Goal: Task Accomplishment & Management: Use online tool/utility

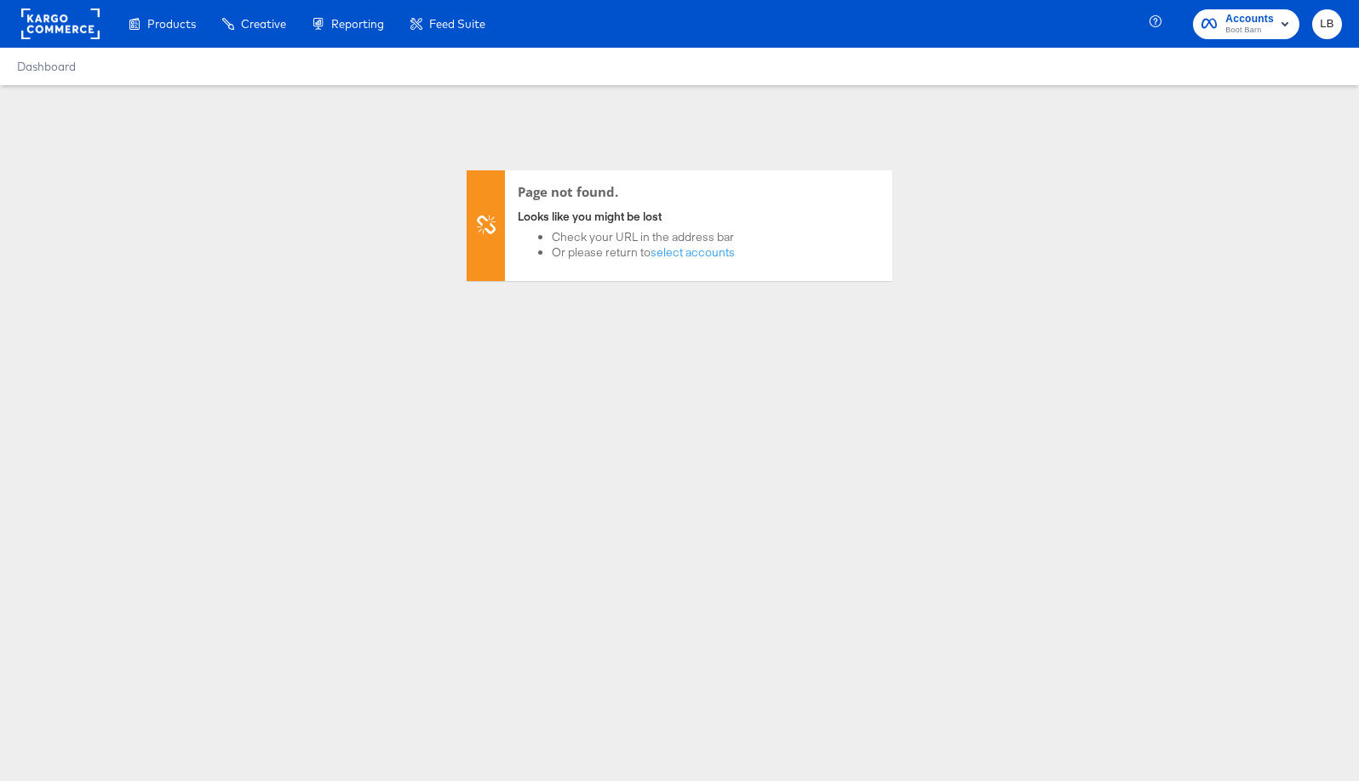
click at [1241, 24] on span "Boot Barn" at bounding box center [1250, 31] width 49 height 14
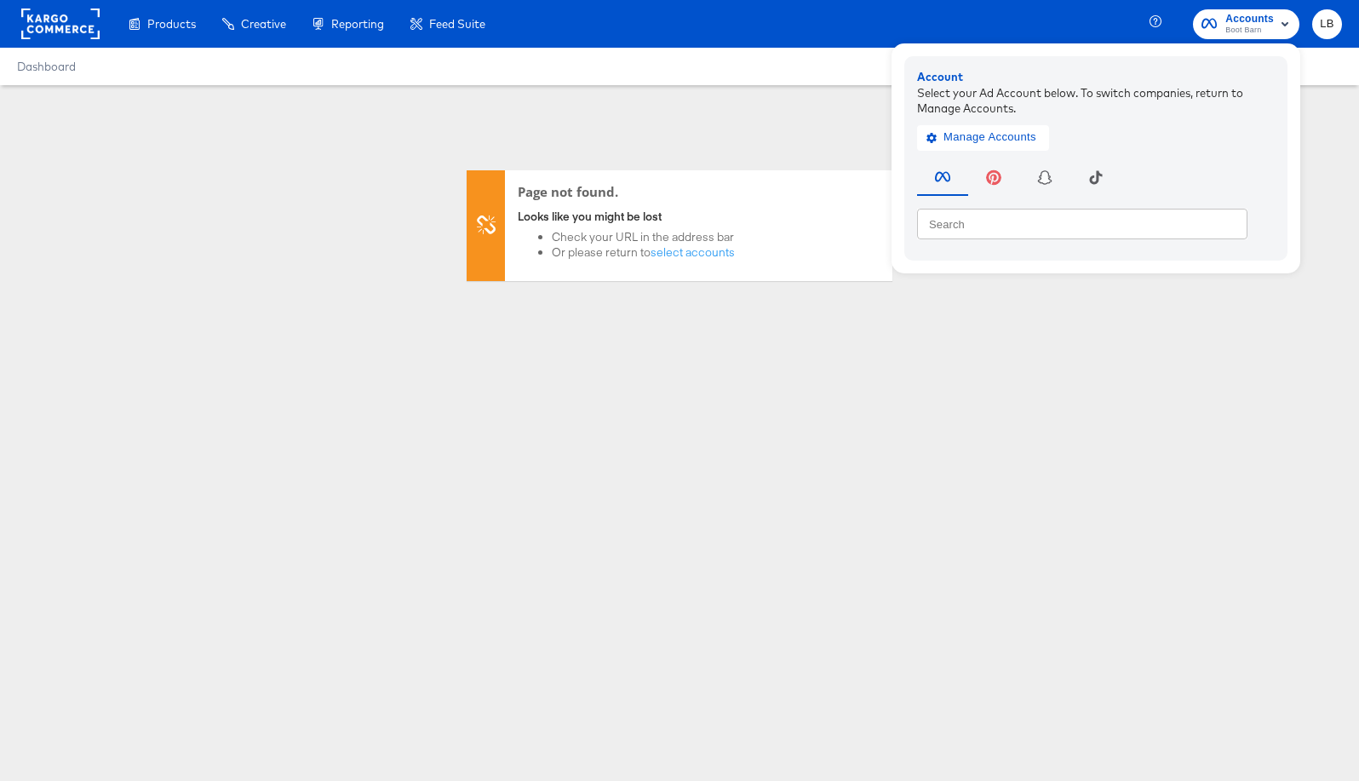
click at [41, 26] on rect at bounding box center [60, 24] width 78 height 31
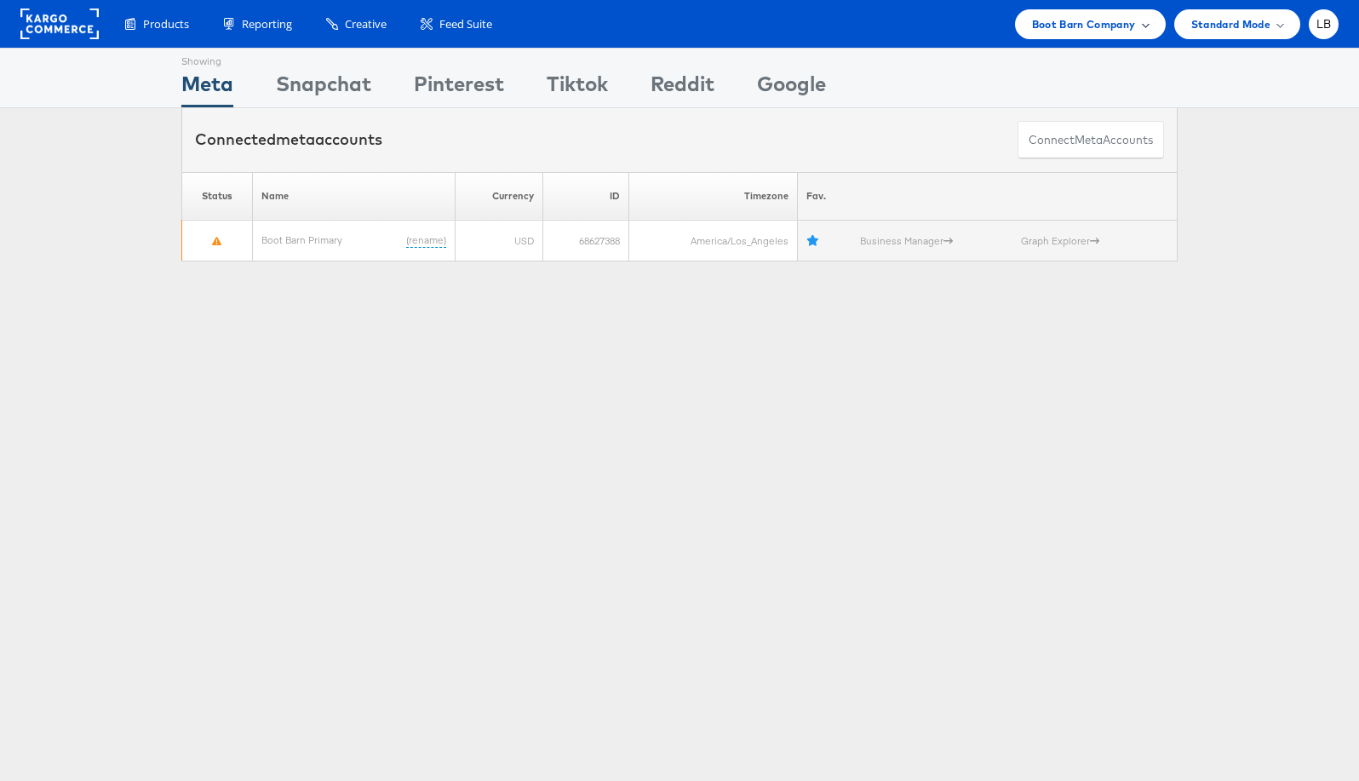
click at [1137, 36] on div "Boot Barn Company" at bounding box center [1090, 24] width 151 height 30
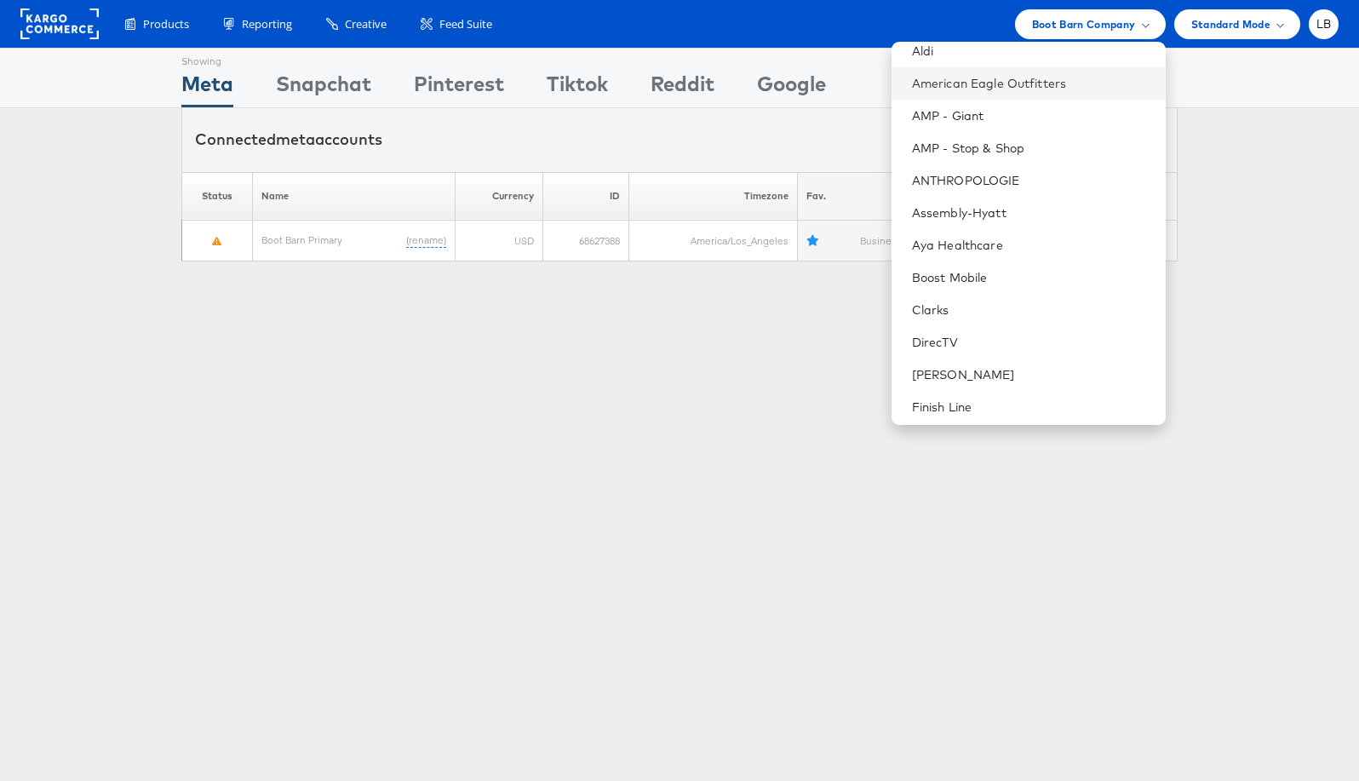
scroll to position [150, 0]
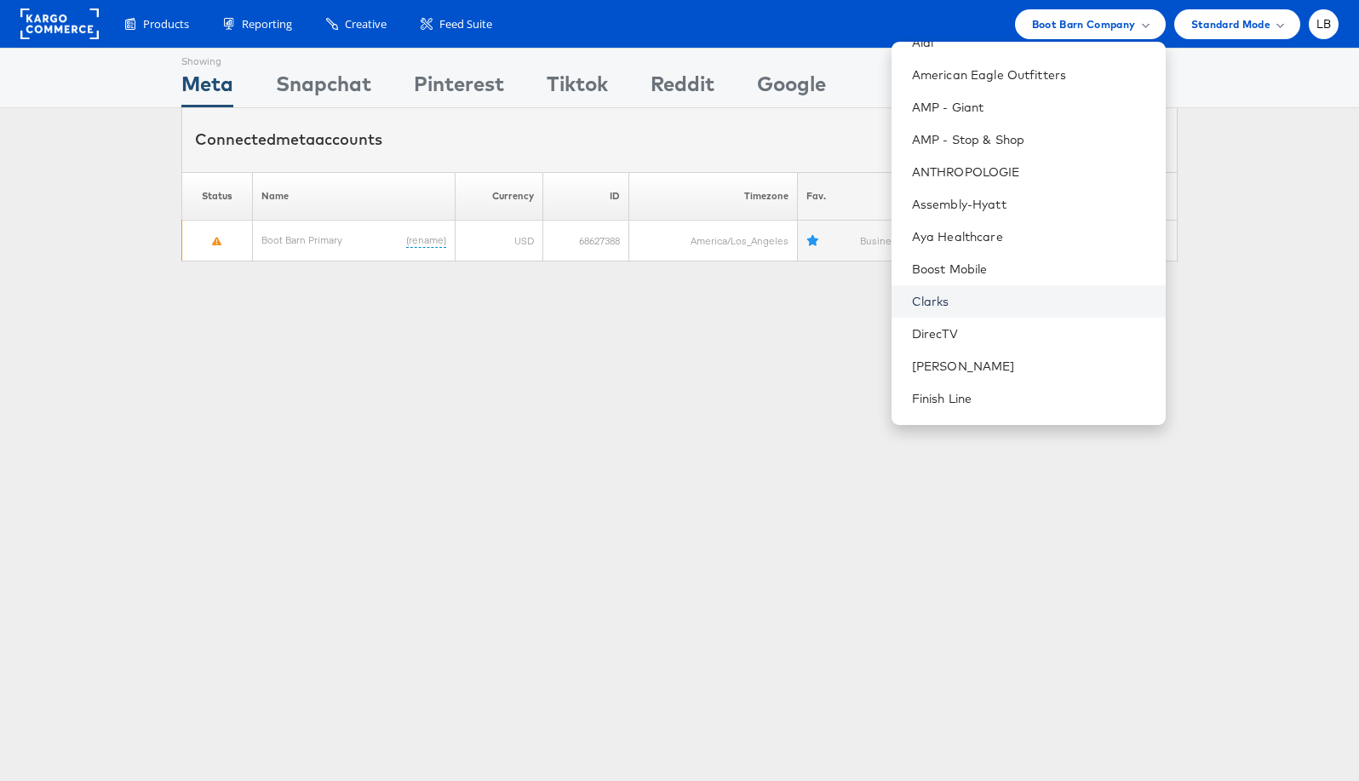
click at [989, 295] on link "Clarks" at bounding box center [1032, 301] width 240 height 17
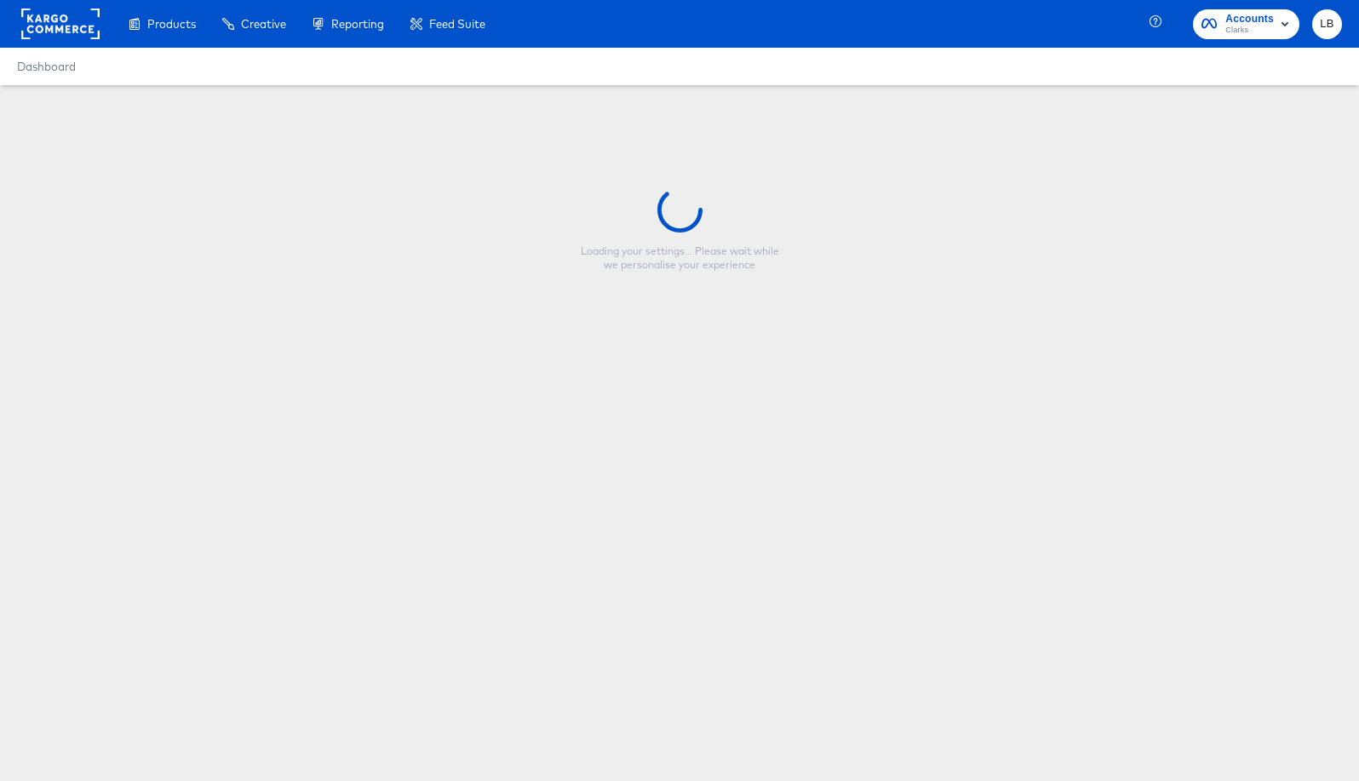
type input "10/10 Fall Cyber Sale - $ Off US"
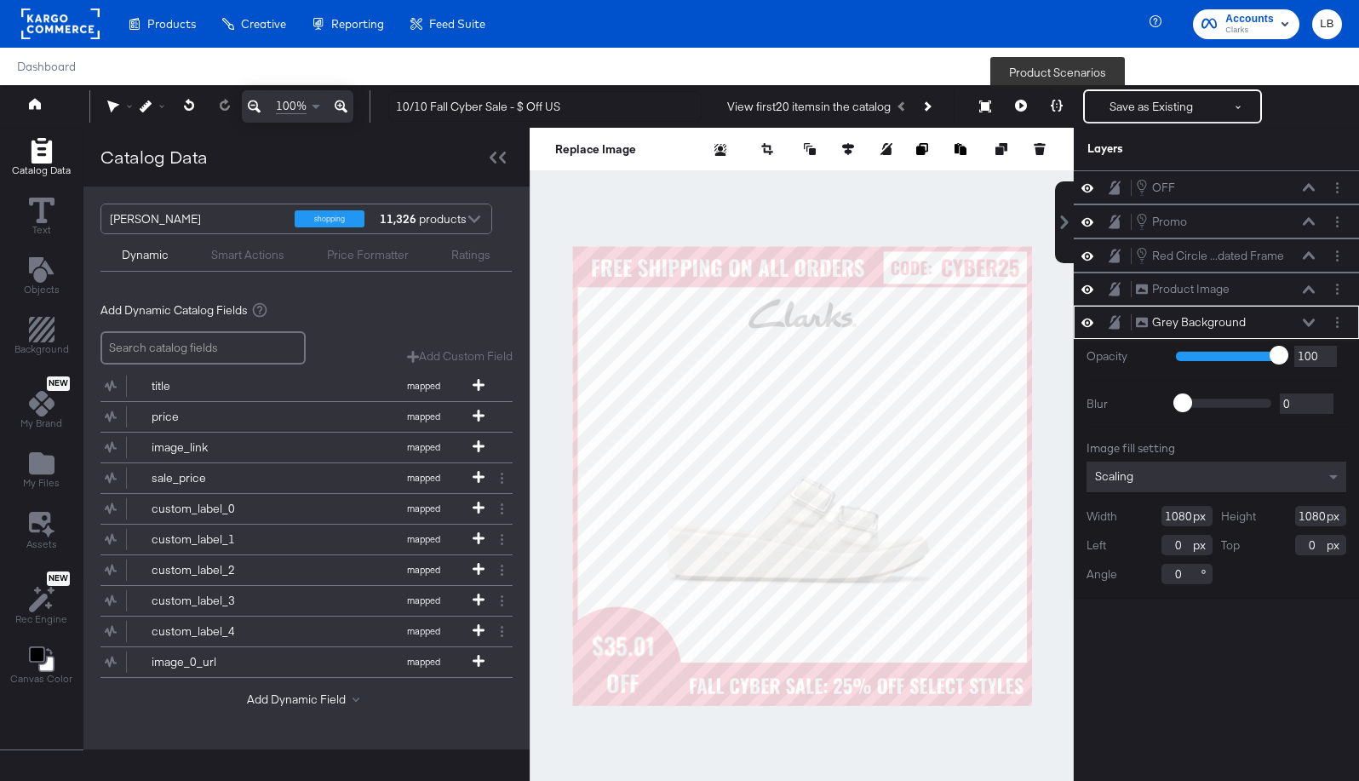
click at [1061, 103] on icon at bounding box center [1057, 106] width 12 height 12
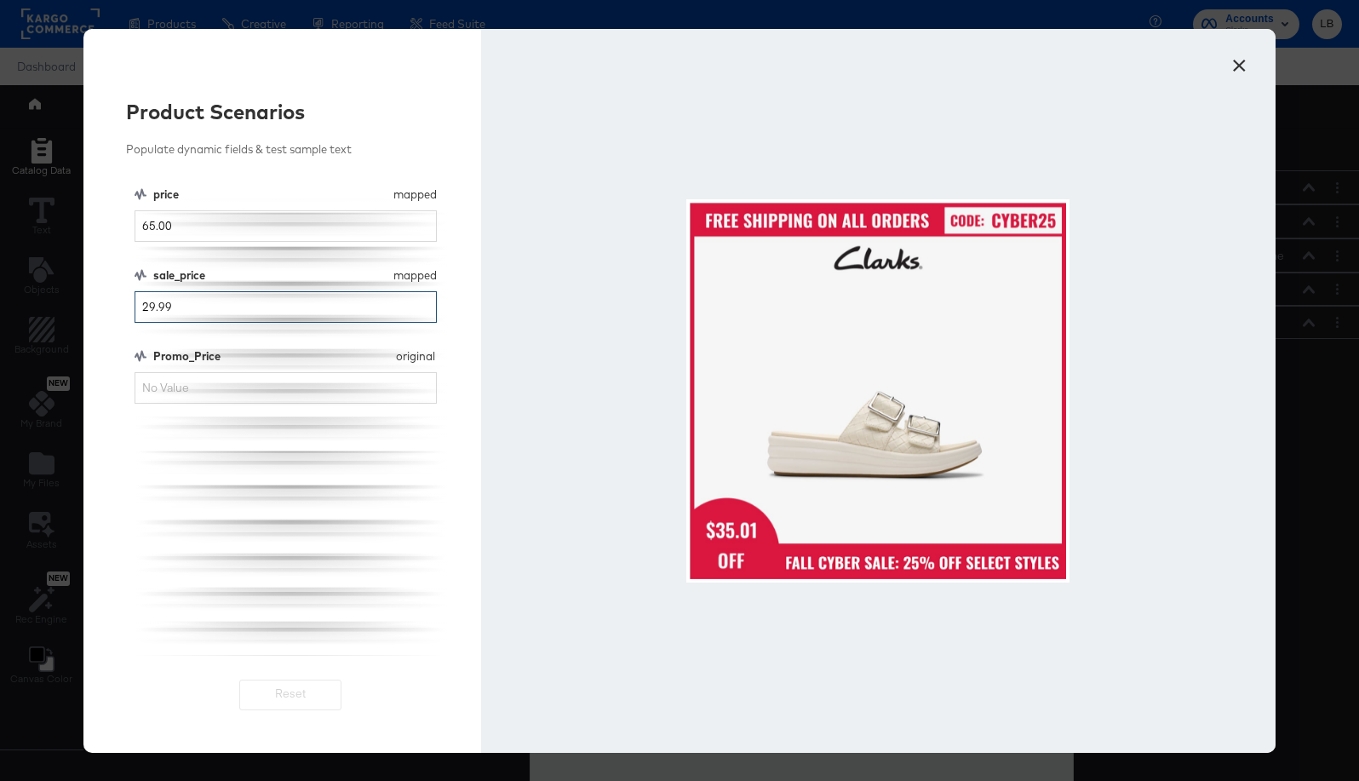
click at [153, 308] on input "29.99" at bounding box center [286, 307] width 302 height 32
type input "55.99"
click at [1235, 61] on button "×" at bounding box center [1239, 61] width 31 height 31
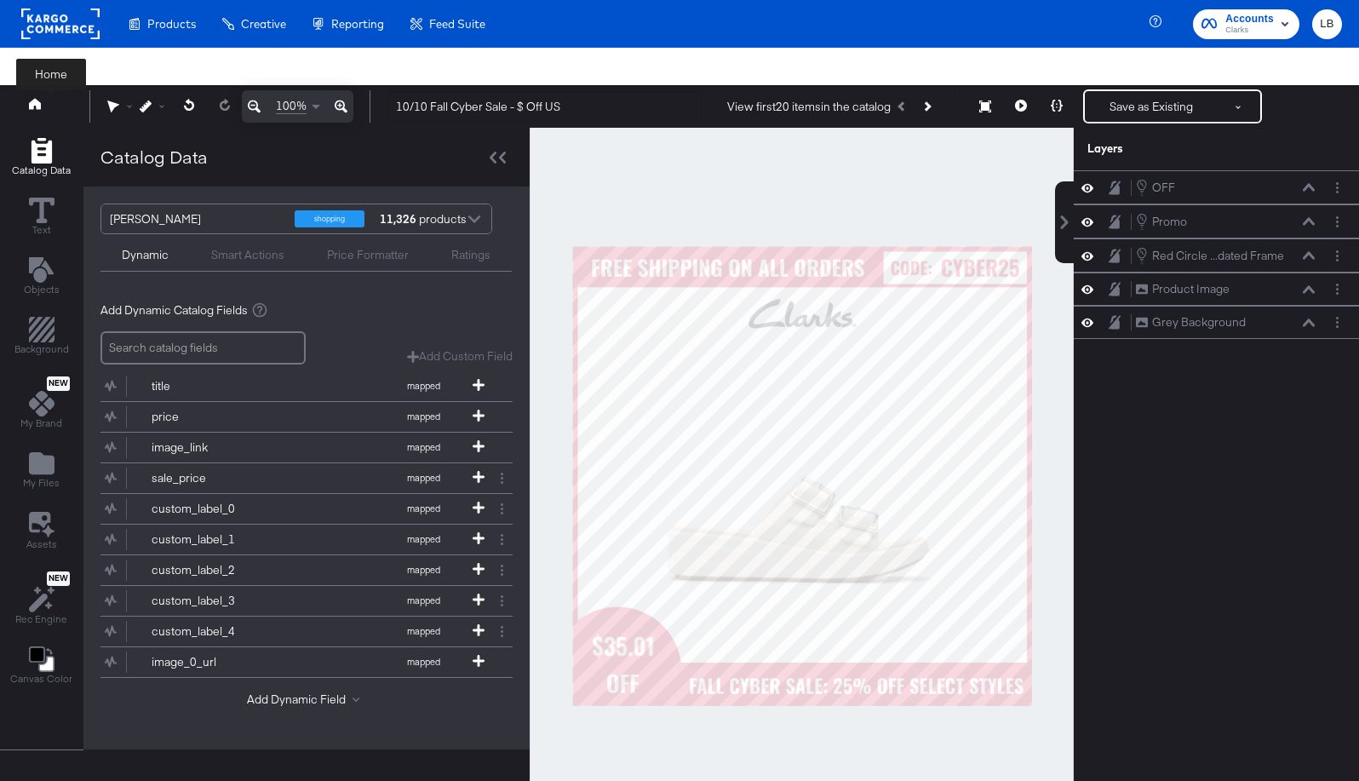
click at [35, 97] on button at bounding box center [51, 106] width 68 height 31
